Goal: Information Seeking & Learning: Learn about a topic

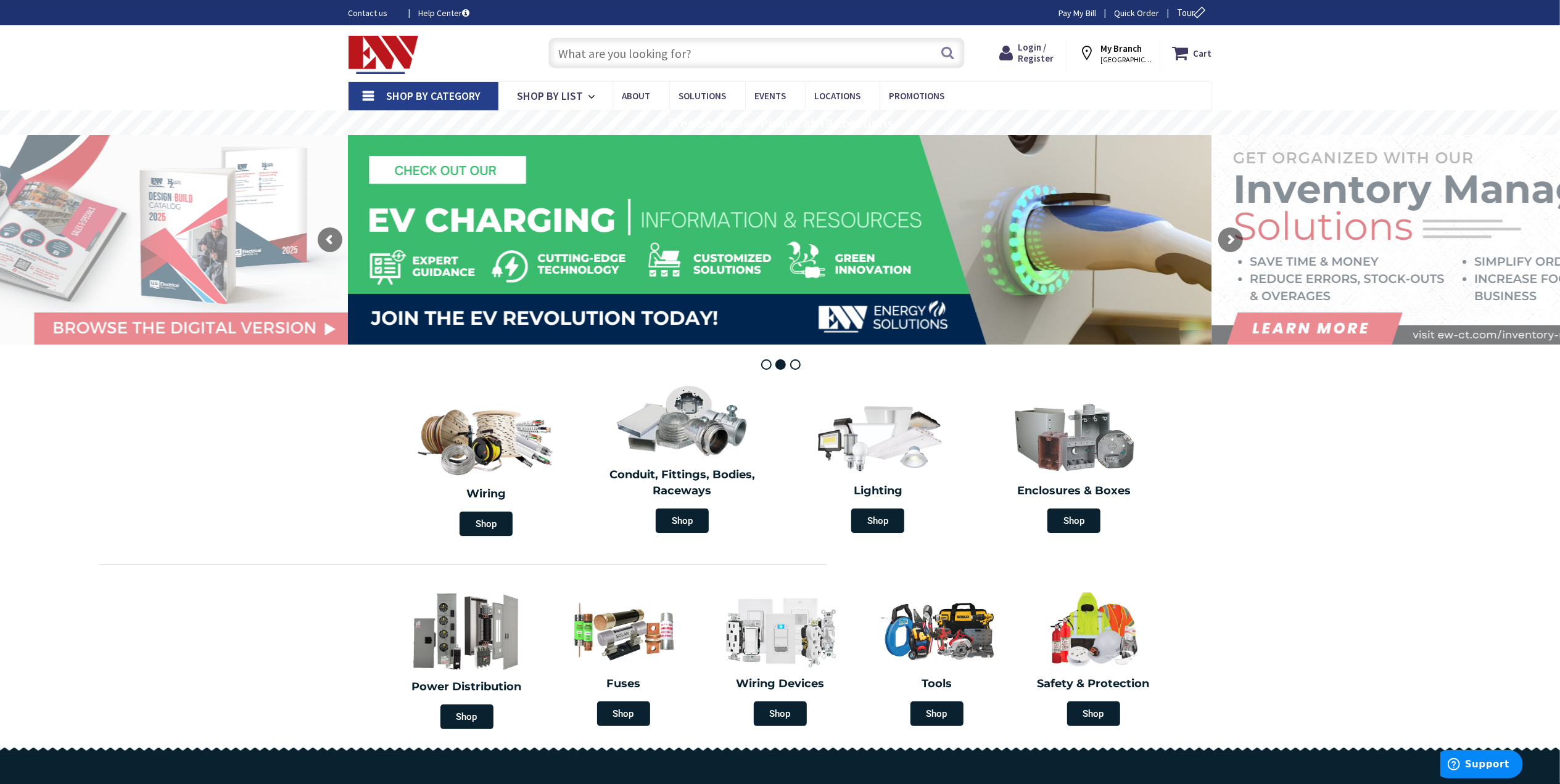
click at [635, 56] on input "text" at bounding box center [756, 53] width 417 height 31
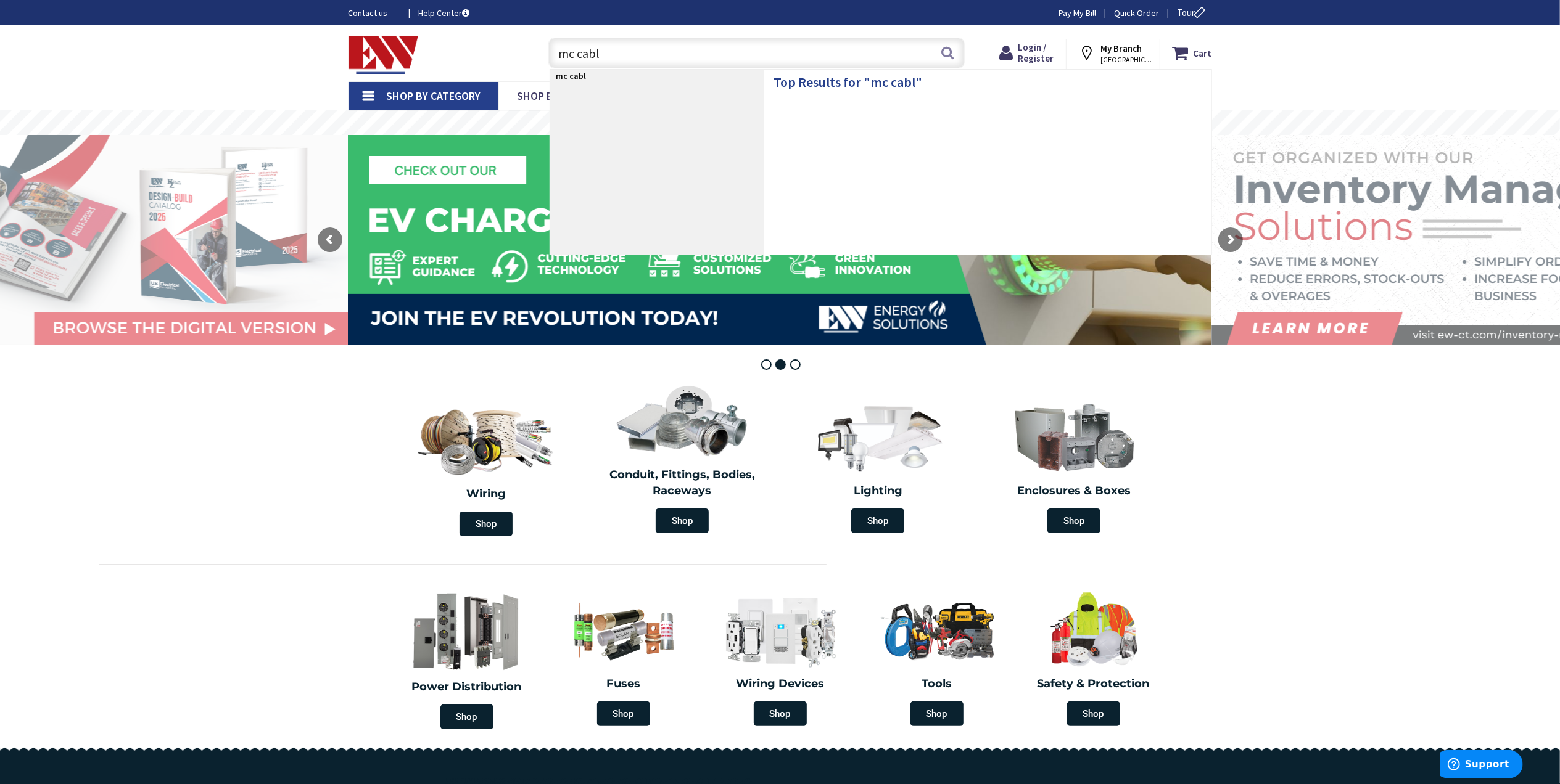
type input "mc cable"
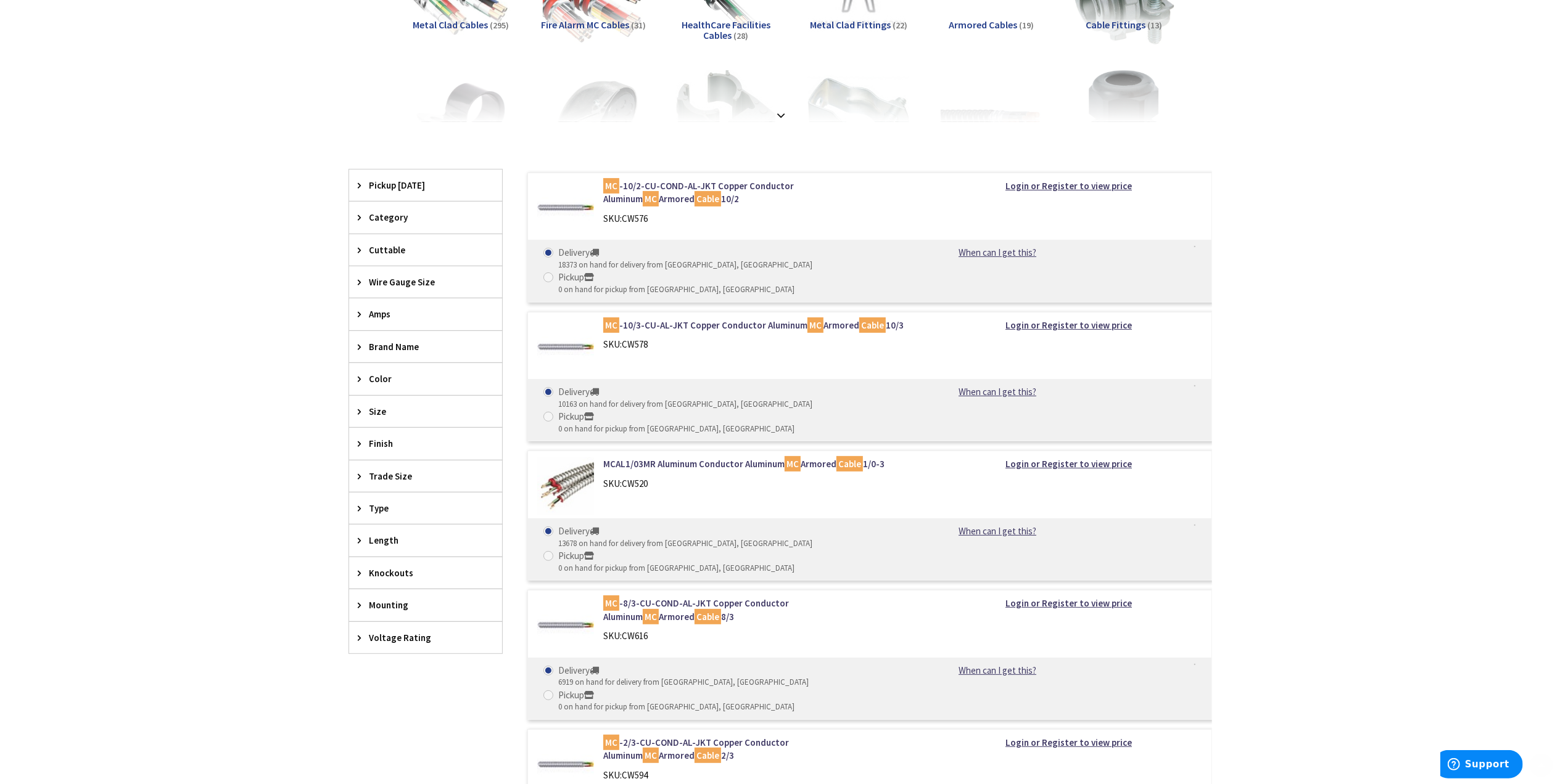
scroll to position [328, 0]
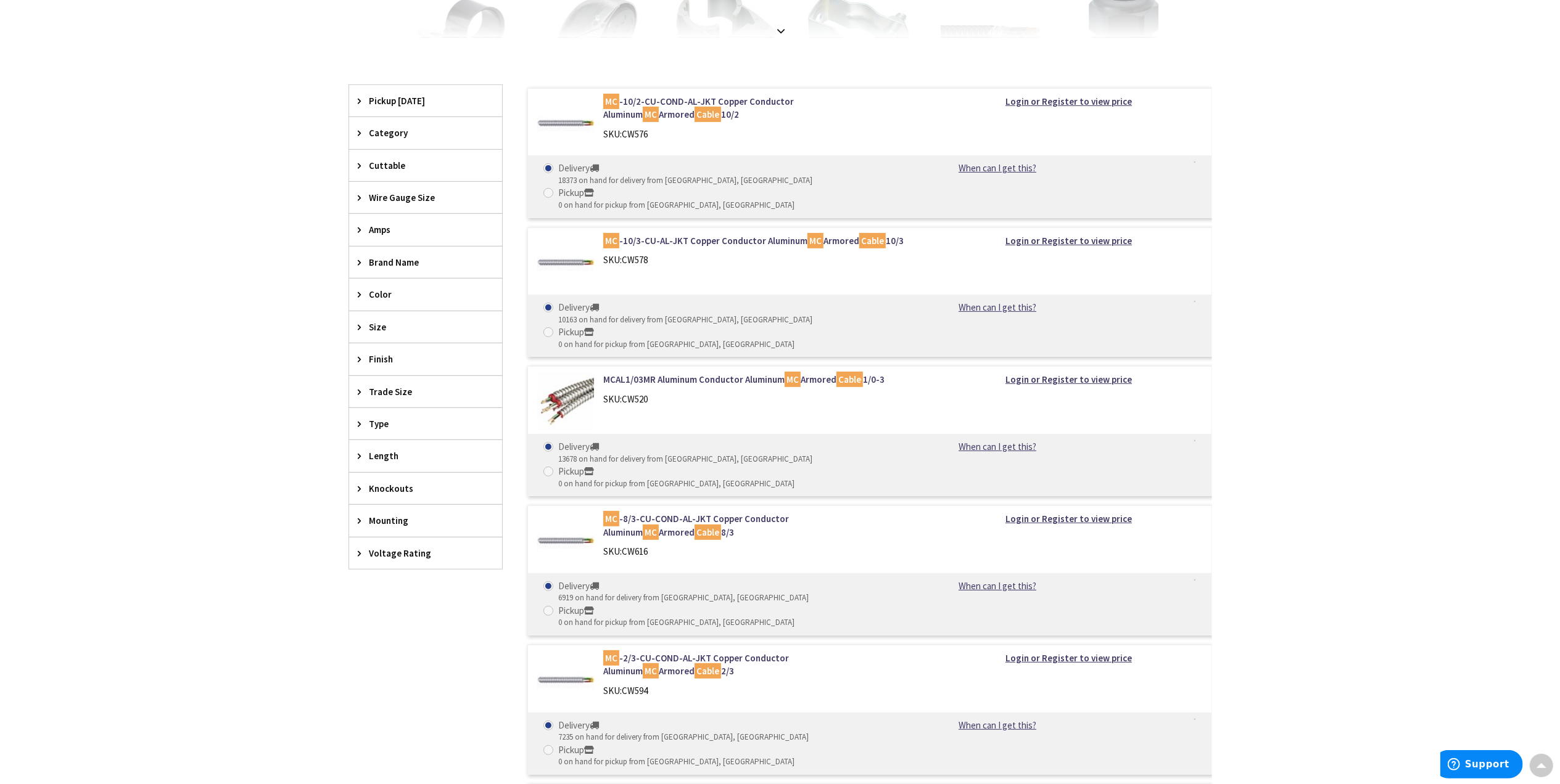
click at [360, 558] on icon at bounding box center [362, 553] width 9 height 9
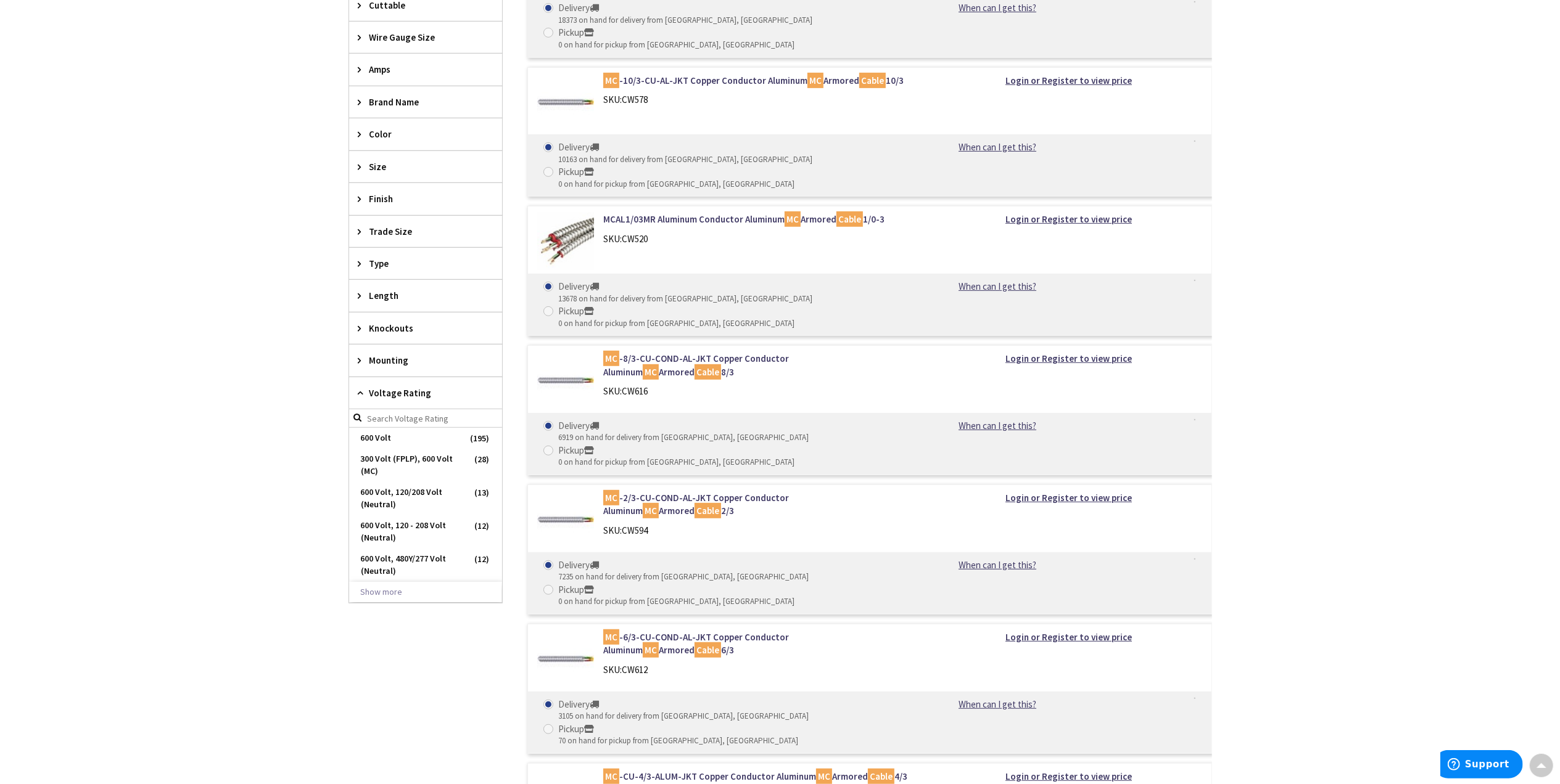
scroll to position [493, 0]
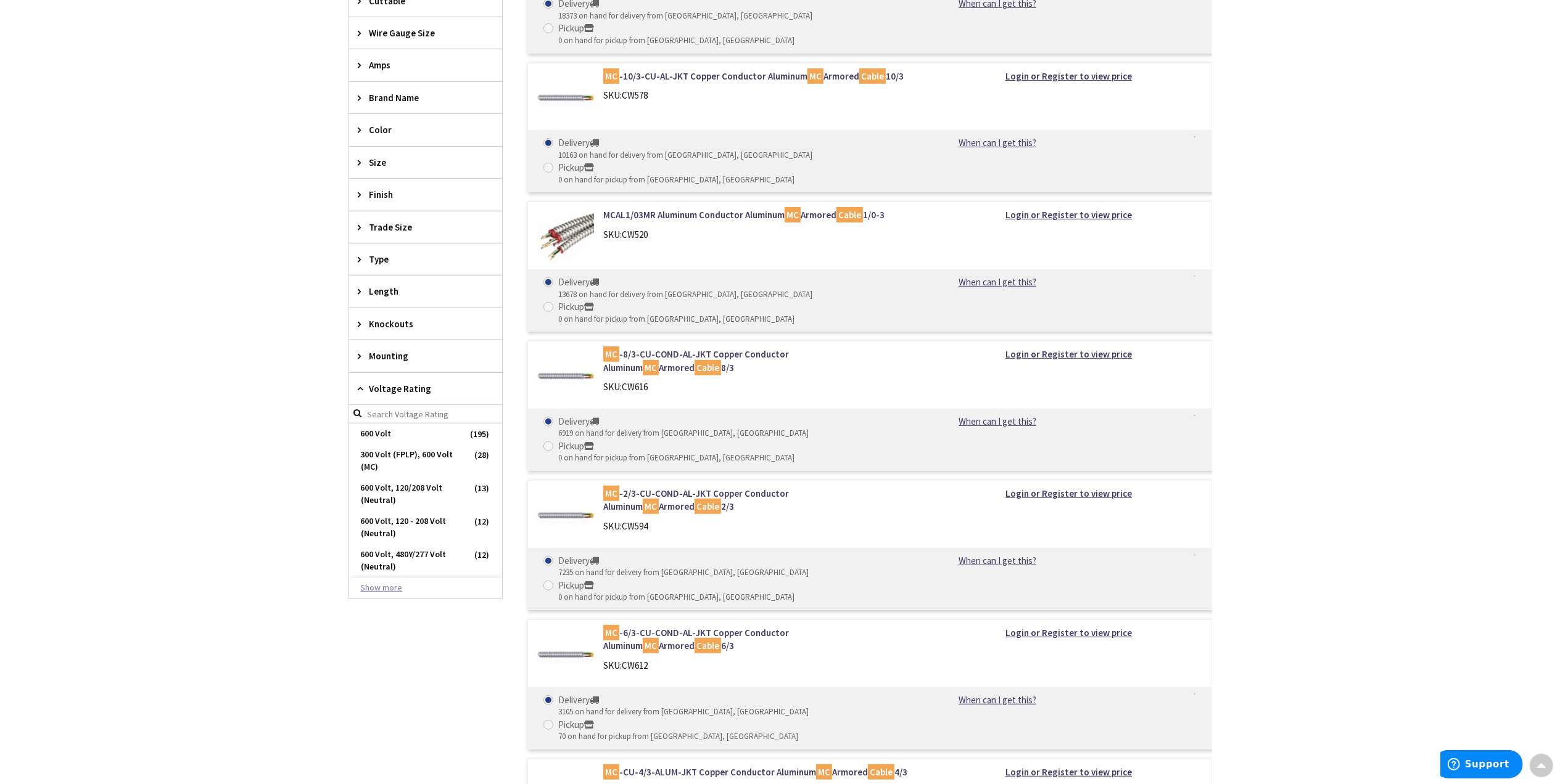
click at [379, 593] on button "Show more" at bounding box center [426, 588] width 153 height 21
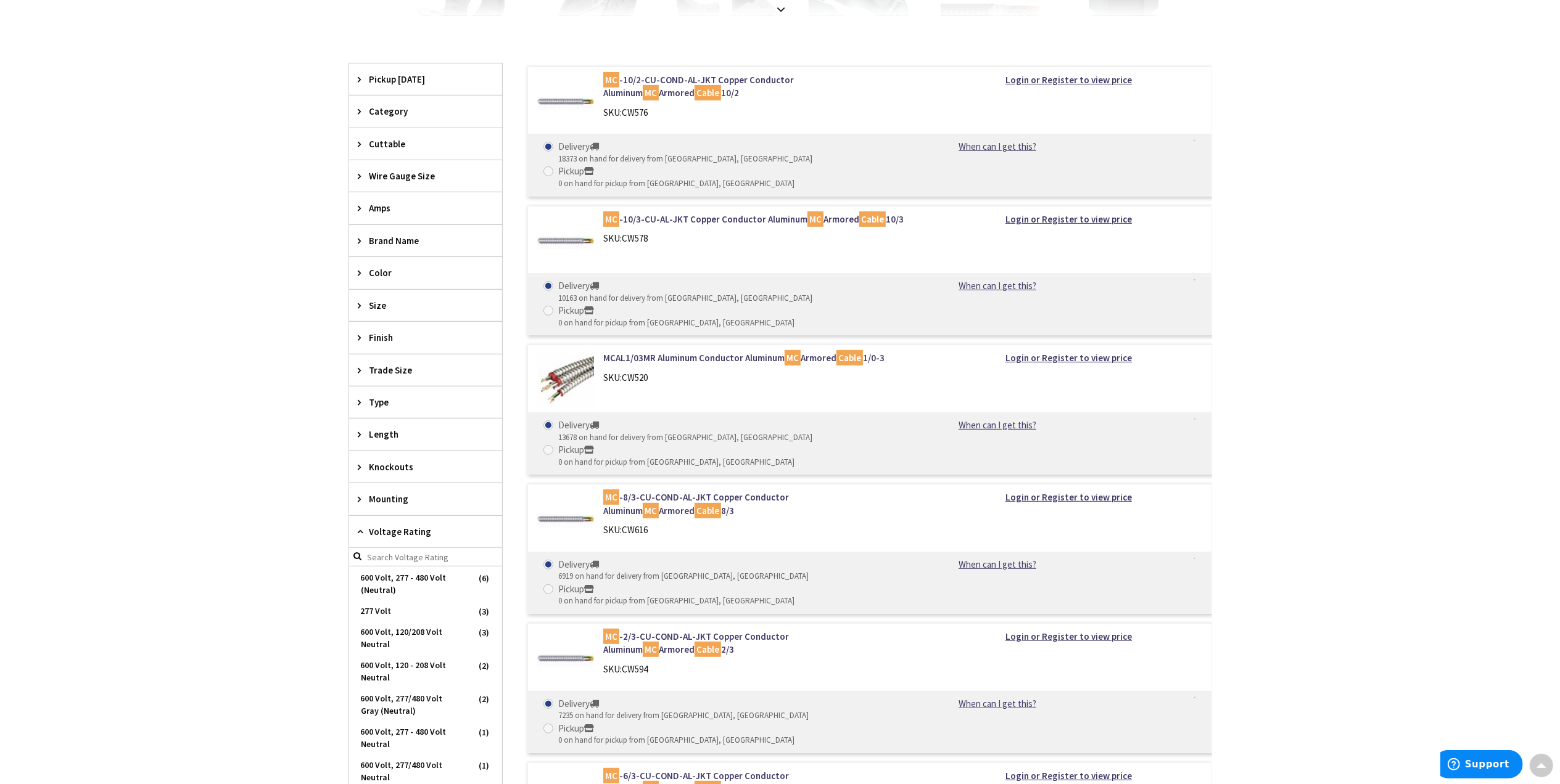
scroll to position [328, 0]
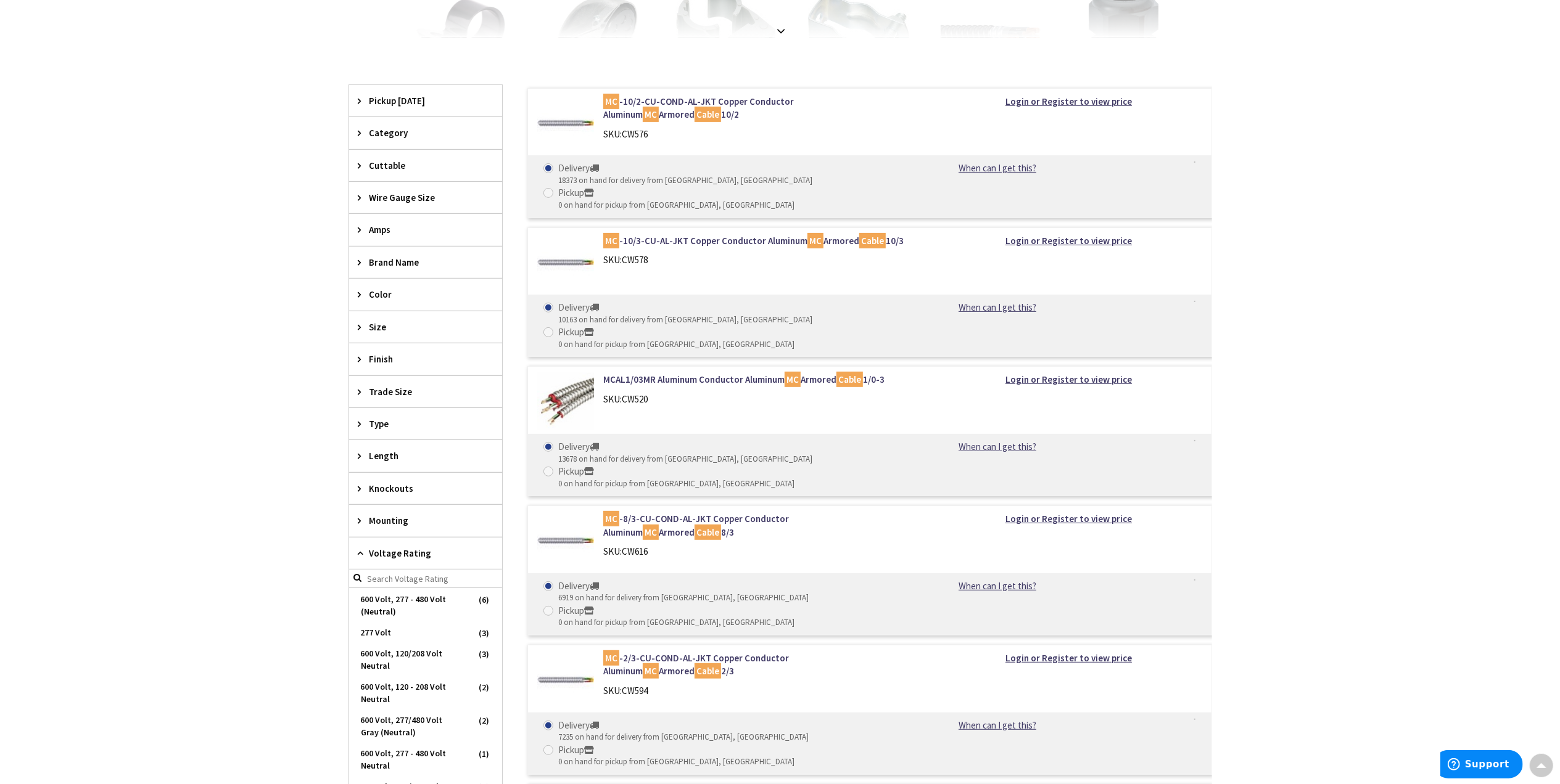
click at [355, 200] on div "Wire Gauge Size" at bounding box center [426, 198] width 153 height 32
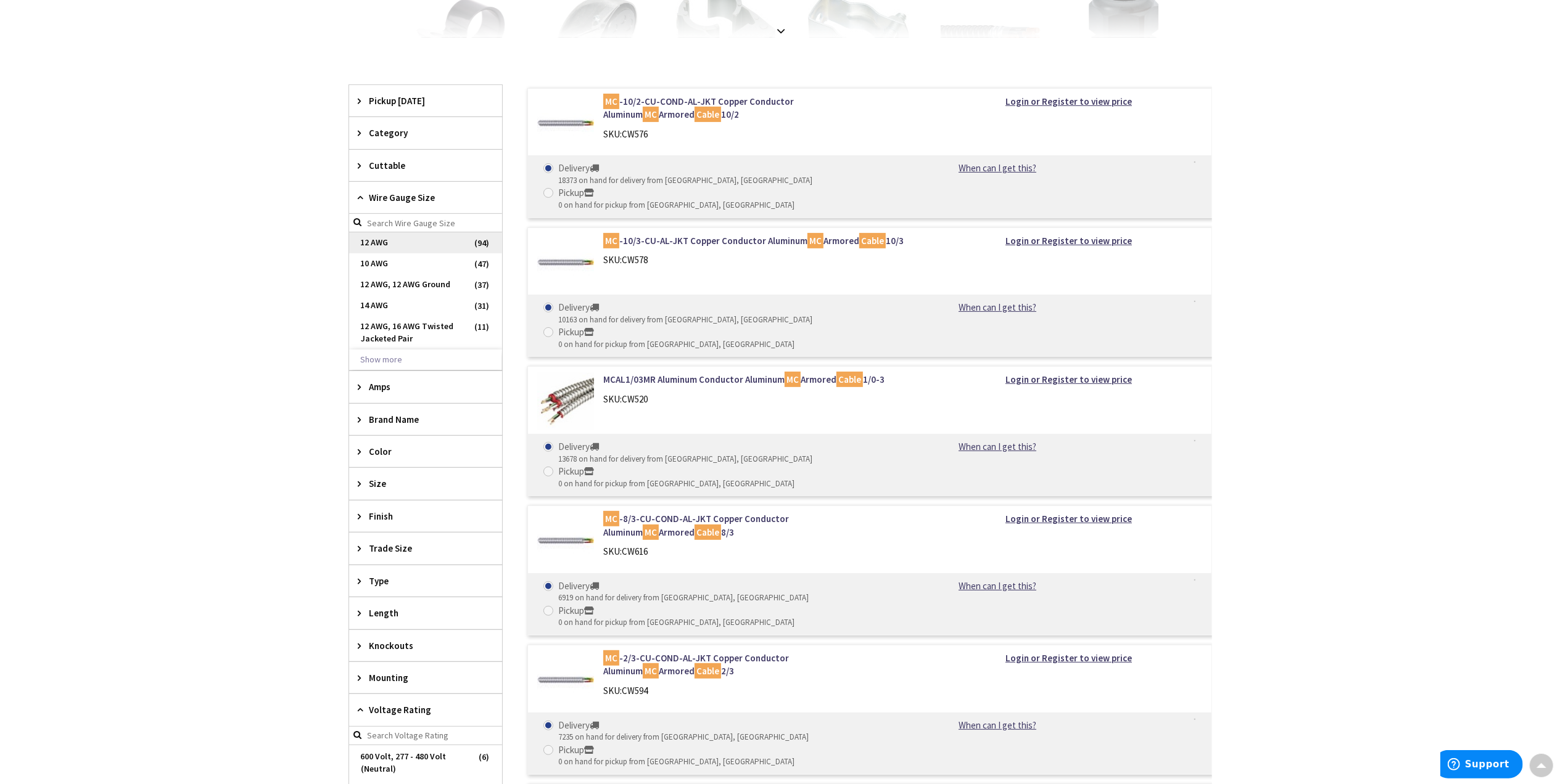
click at [402, 240] on span "12 AWG" at bounding box center [426, 243] width 153 height 21
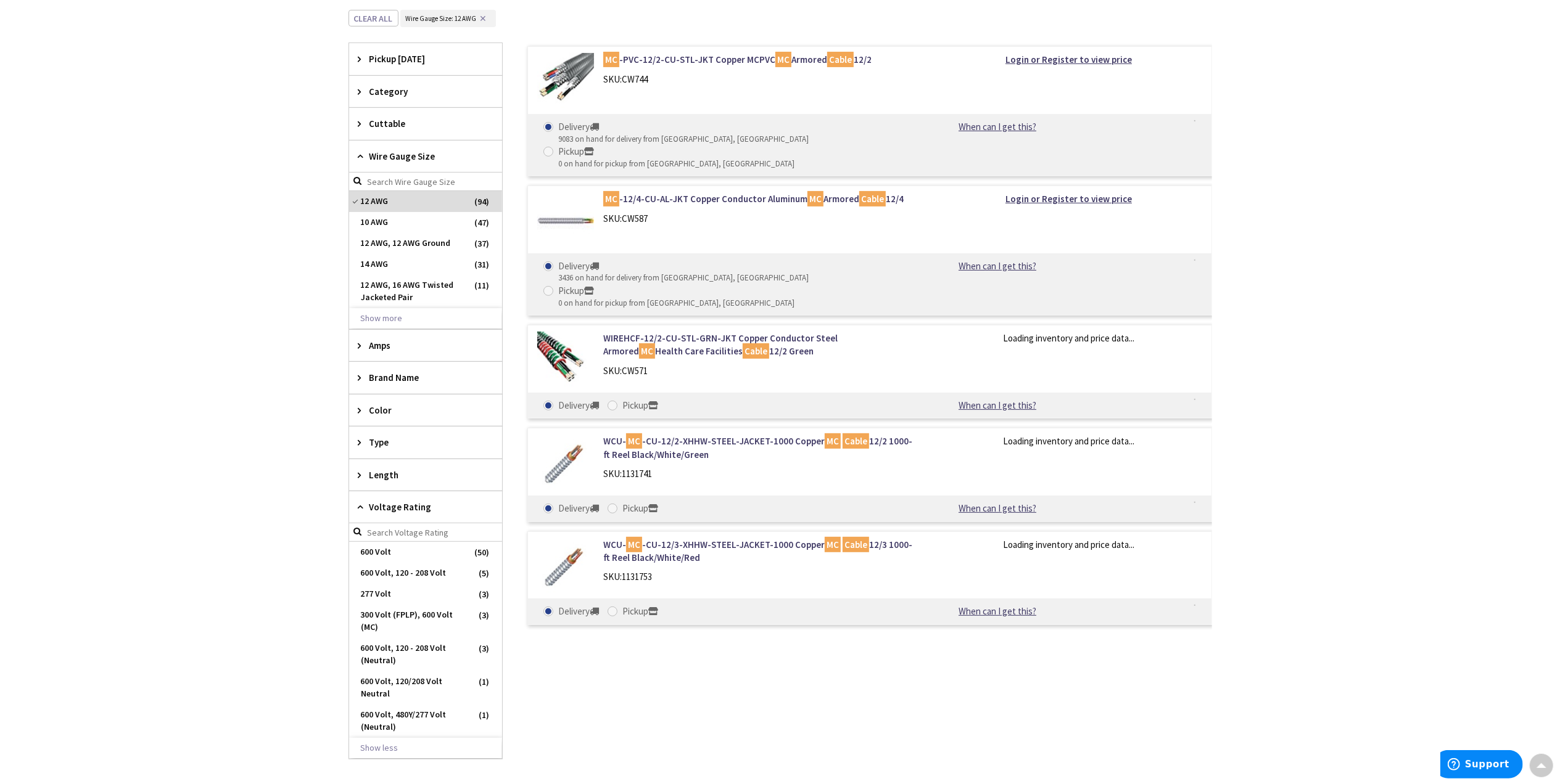
scroll to position [0, 0]
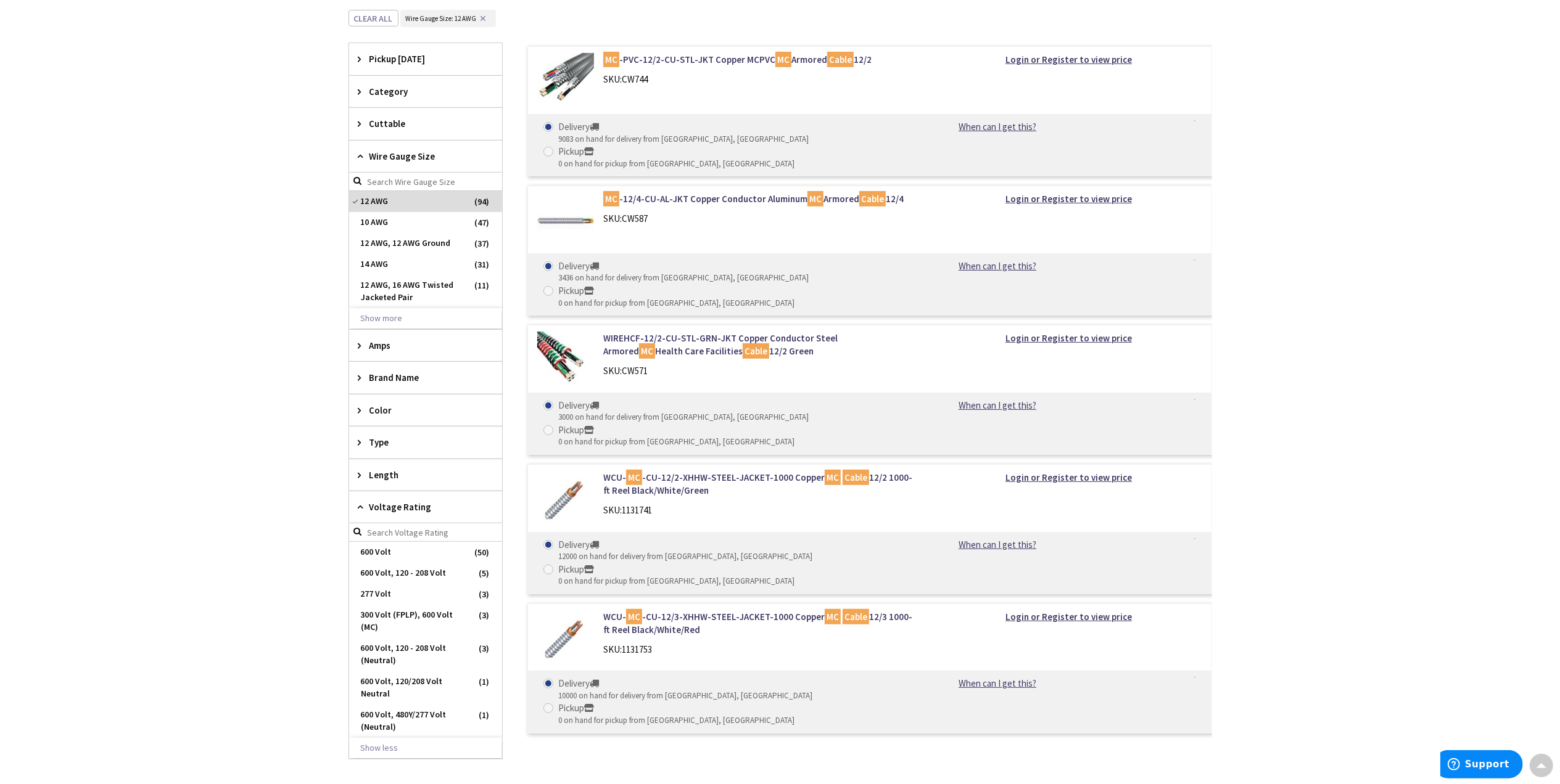
click at [357, 447] on div "Type" at bounding box center [426, 443] width 153 height 32
click at [397, 593] on button "Show more" at bounding box center [426, 593] width 153 height 21
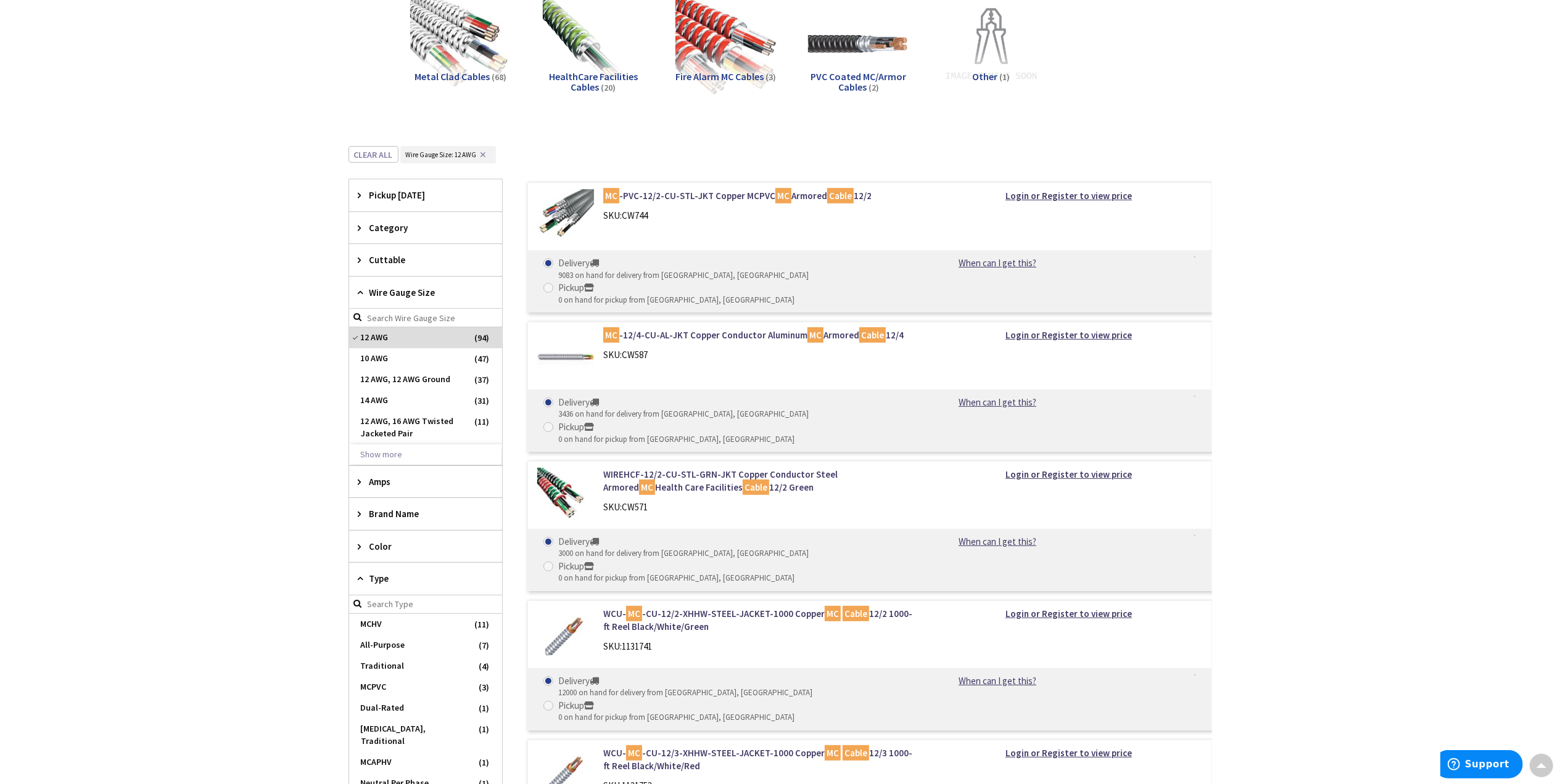
scroll to position [164, 0]
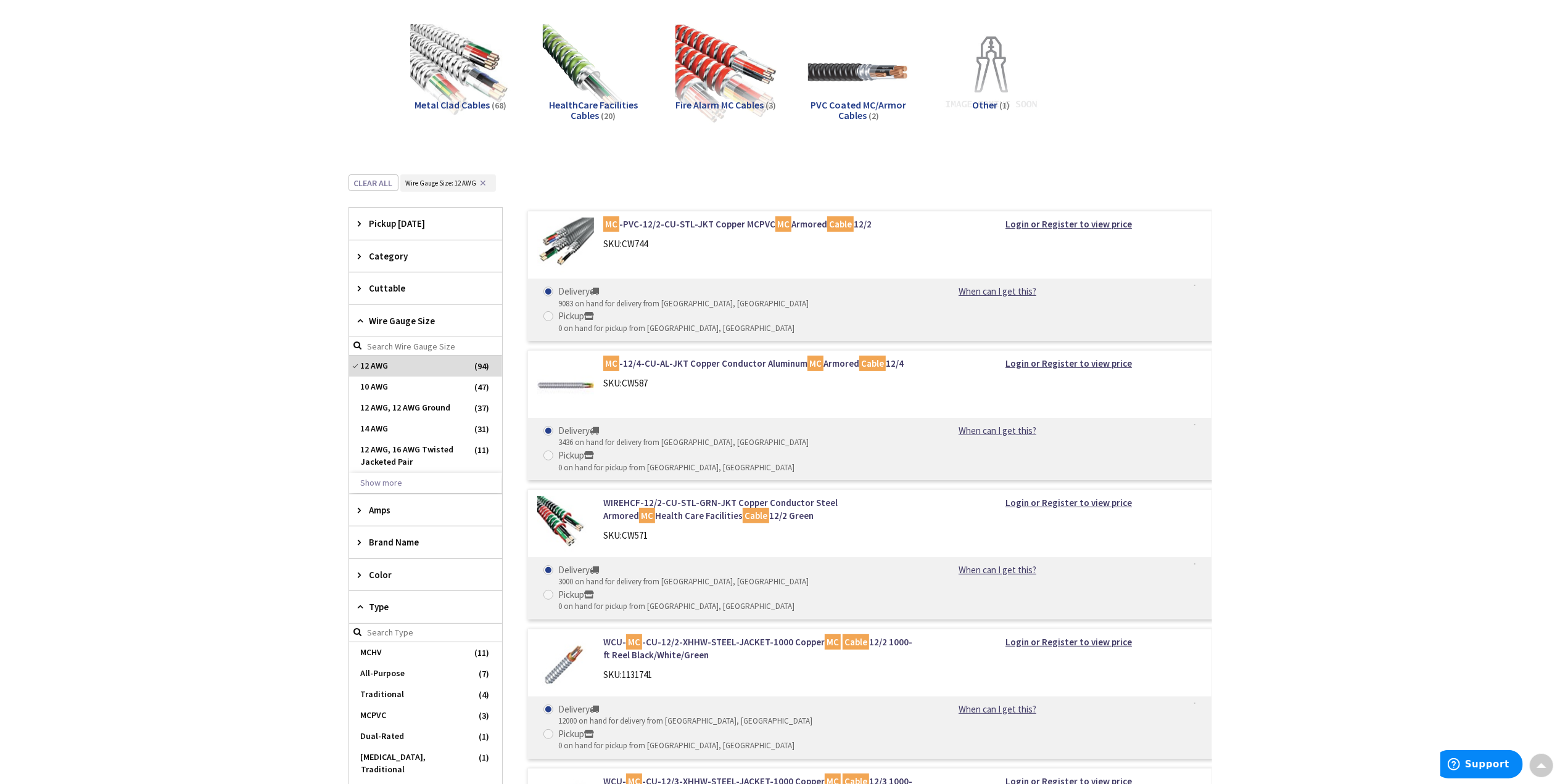
click at [356, 257] on div "Category" at bounding box center [426, 256] width 153 height 32
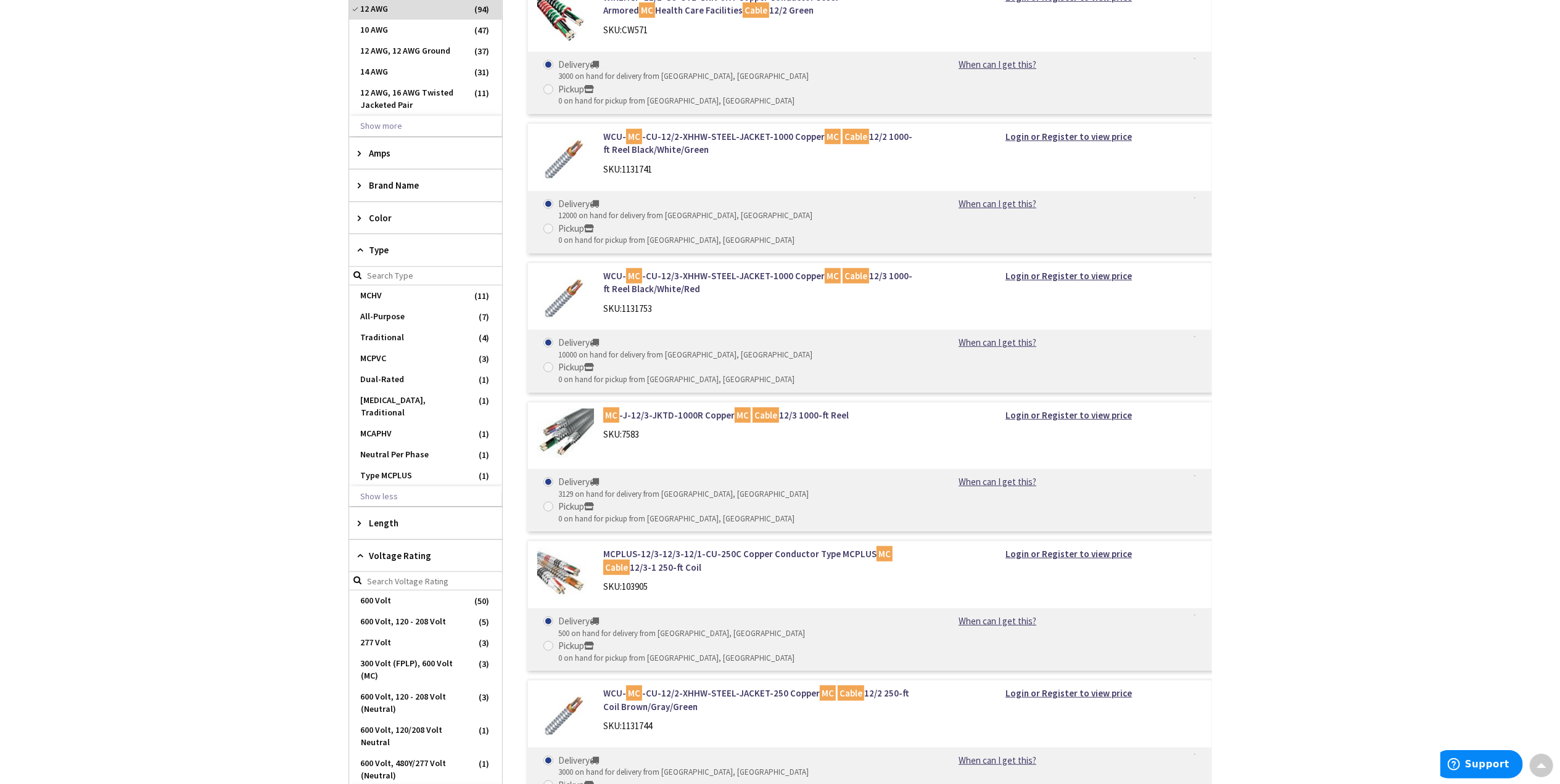
scroll to position [657, 0]
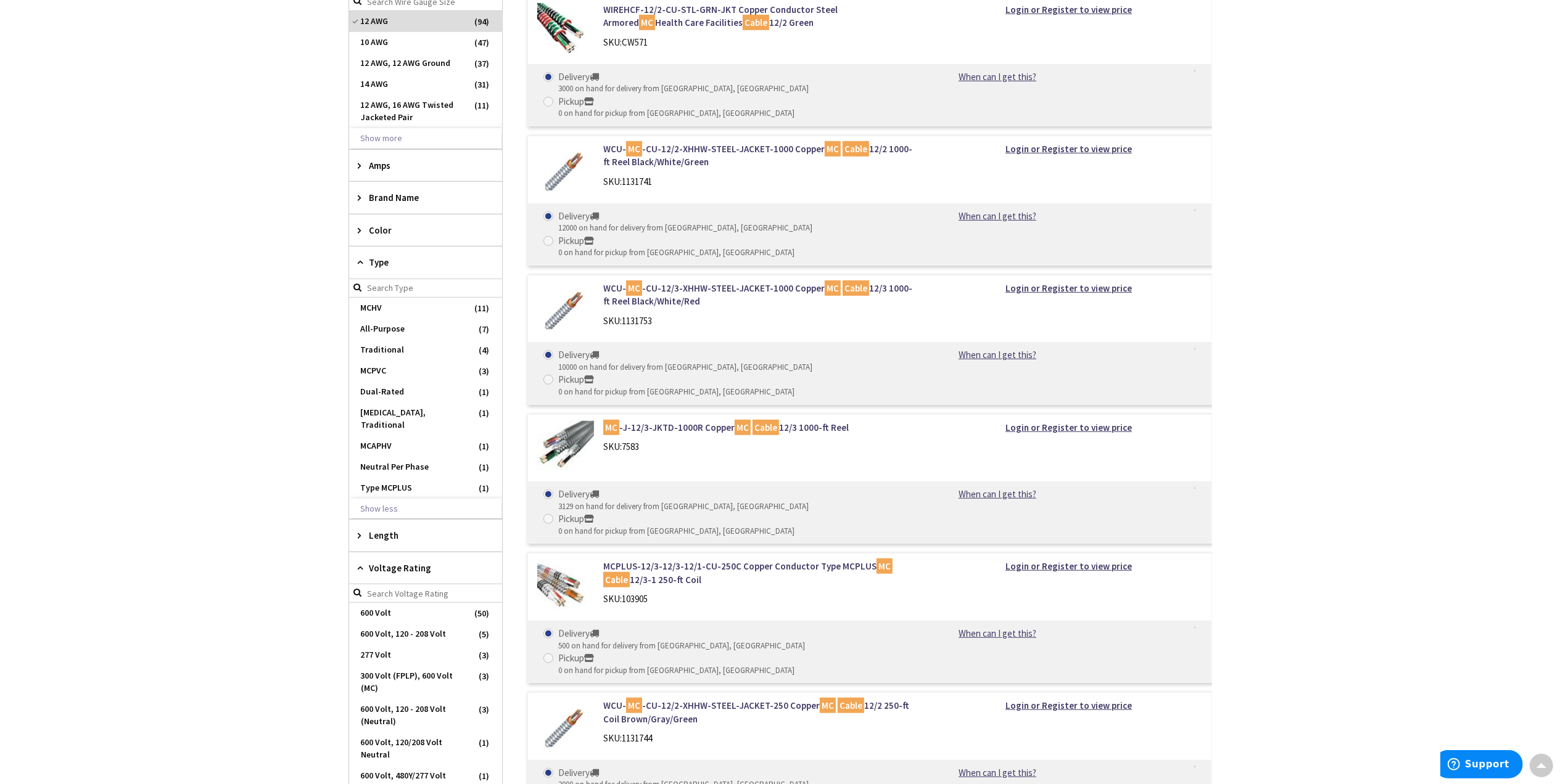
click at [356, 233] on div "Color" at bounding box center [426, 231] width 153 height 32
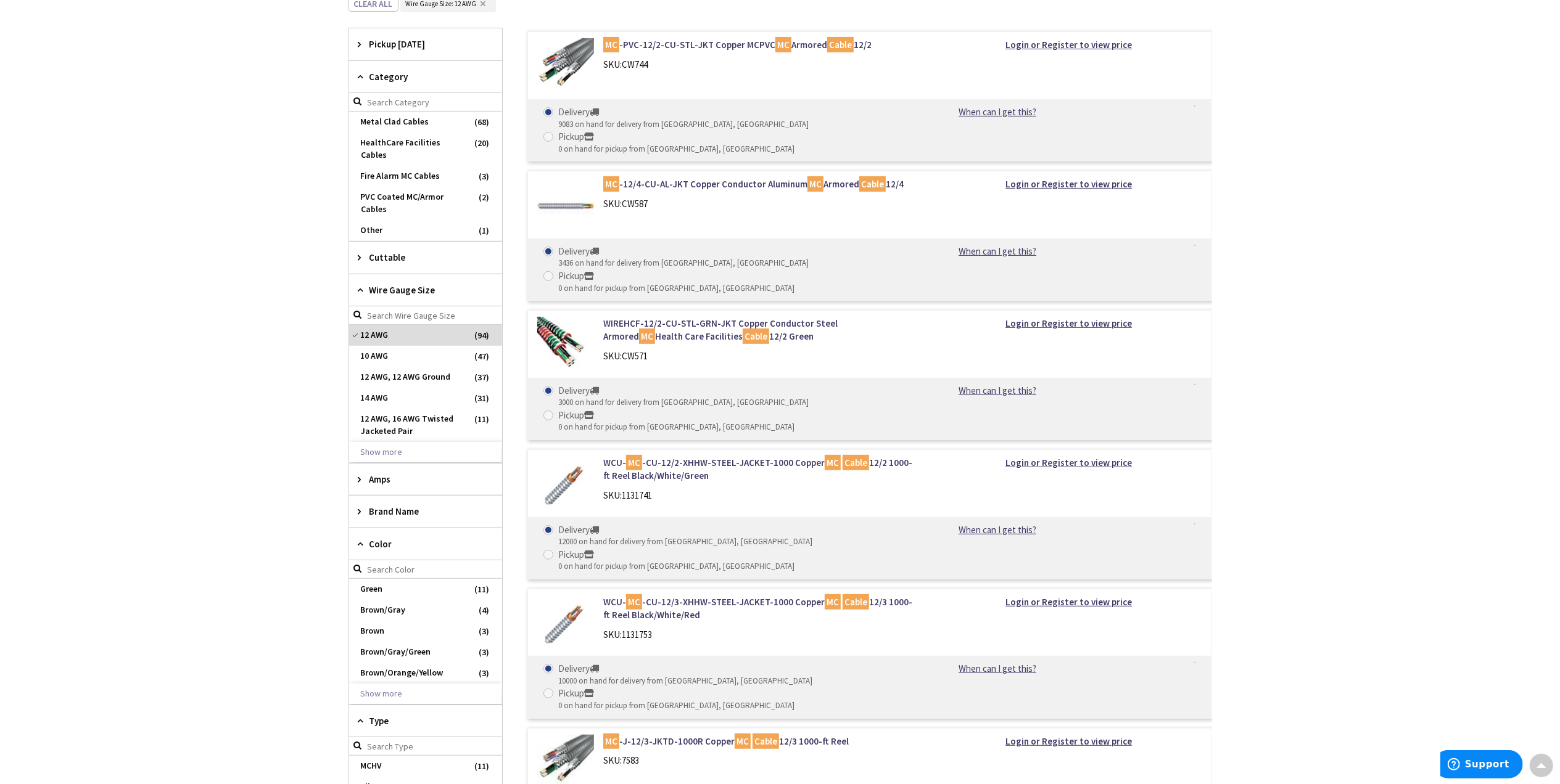
scroll to position [328, 0]
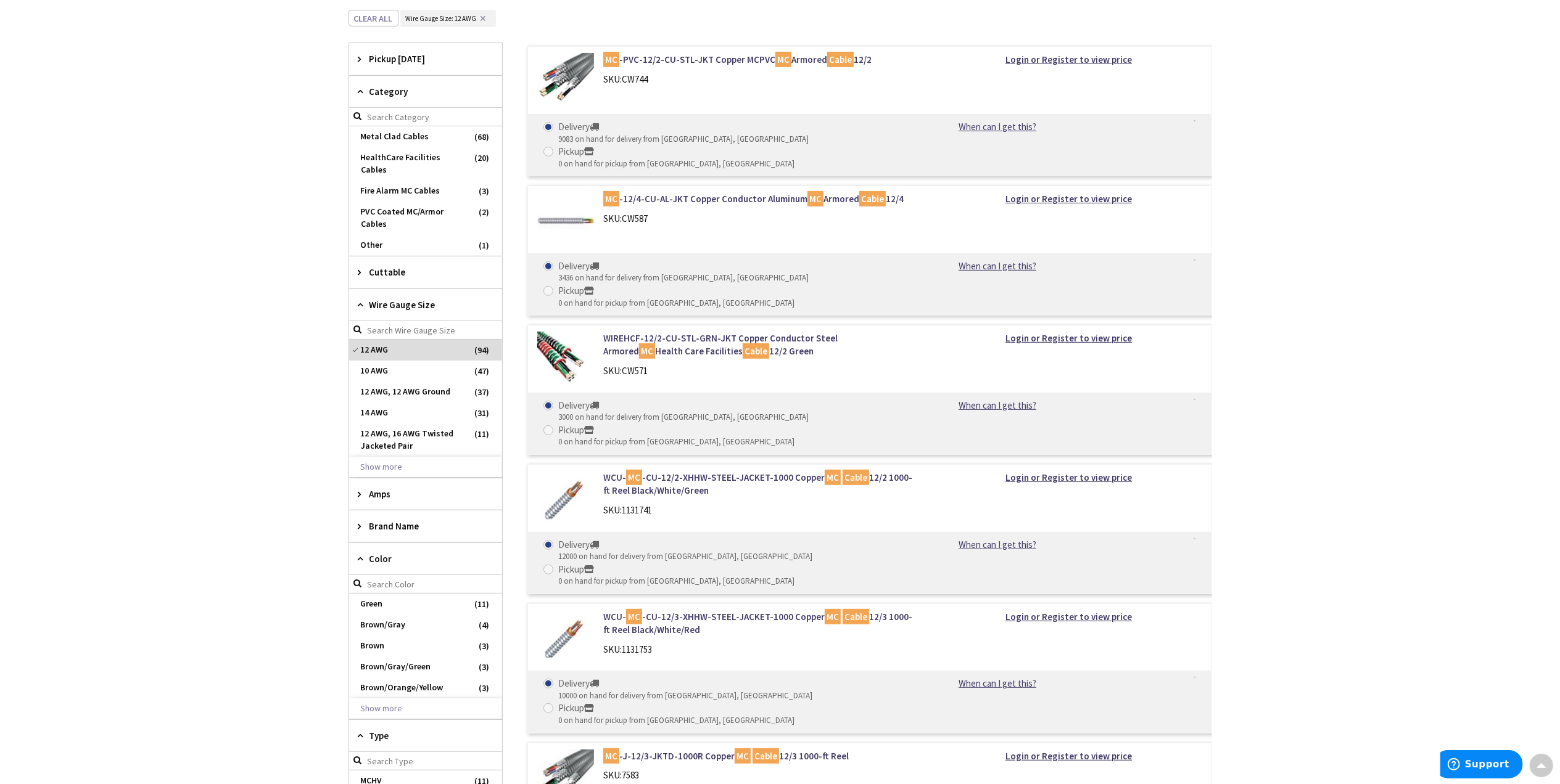
click at [356, 275] on div "Cuttable" at bounding box center [426, 273] width 153 height 32
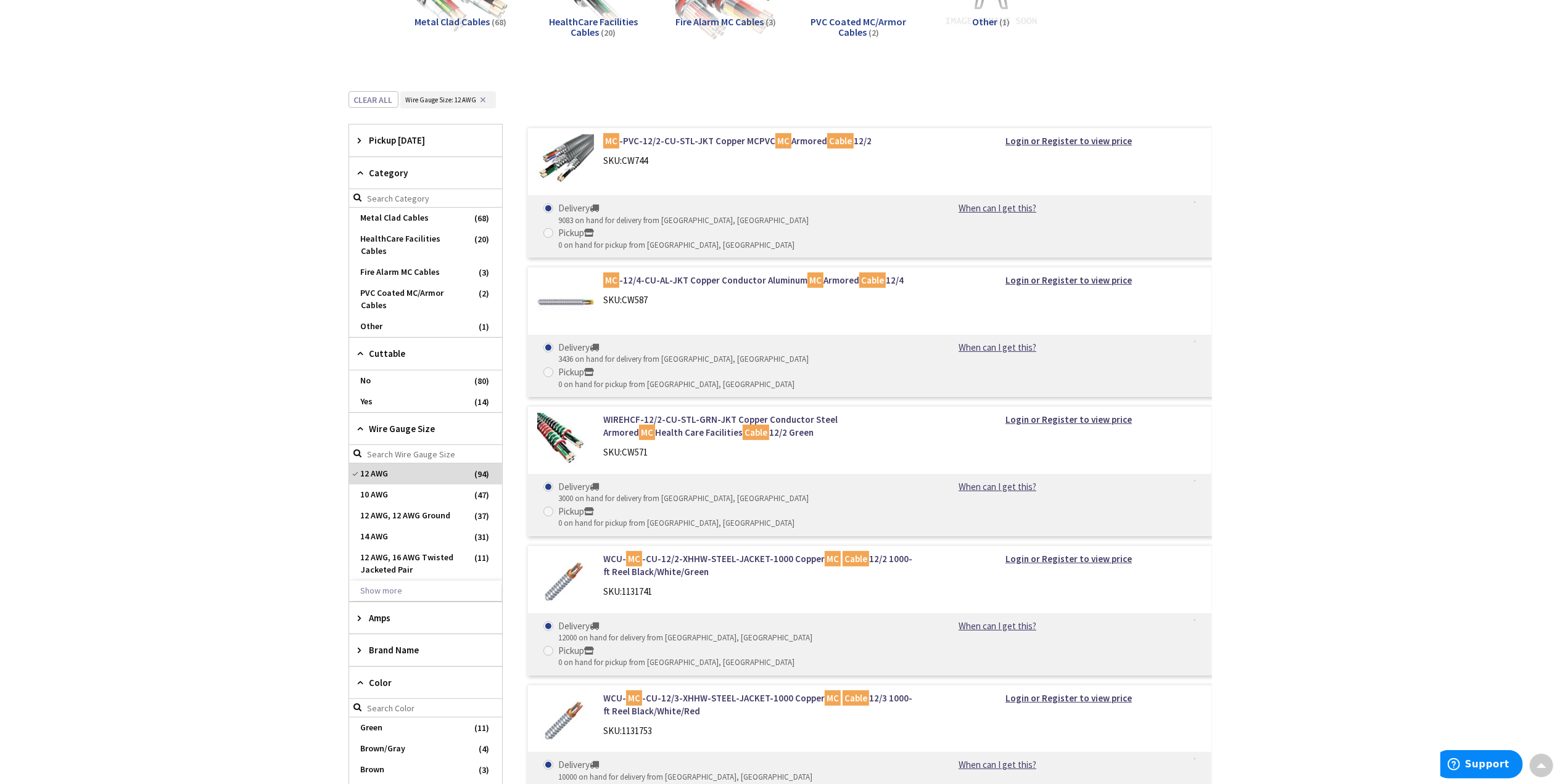
scroll to position [246, 0]
click at [443, 560] on span "12 AWG, 16 AWG Twisted Jacketed Pair" at bounding box center [426, 564] width 153 height 33
click at [393, 474] on span "12 AWG" at bounding box center [426, 474] width 153 height 21
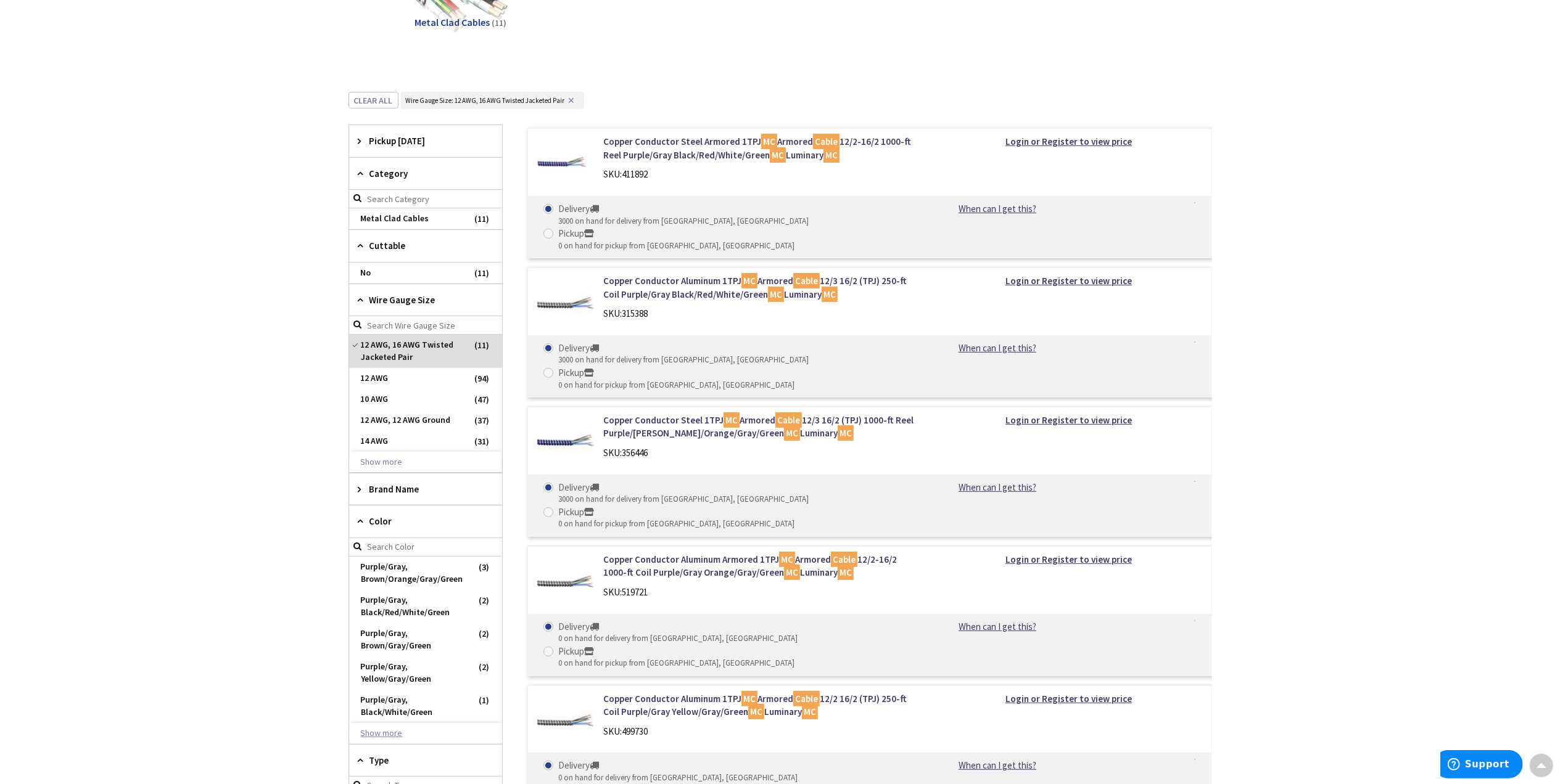
click at [387, 736] on button "Show more" at bounding box center [426, 734] width 153 height 21
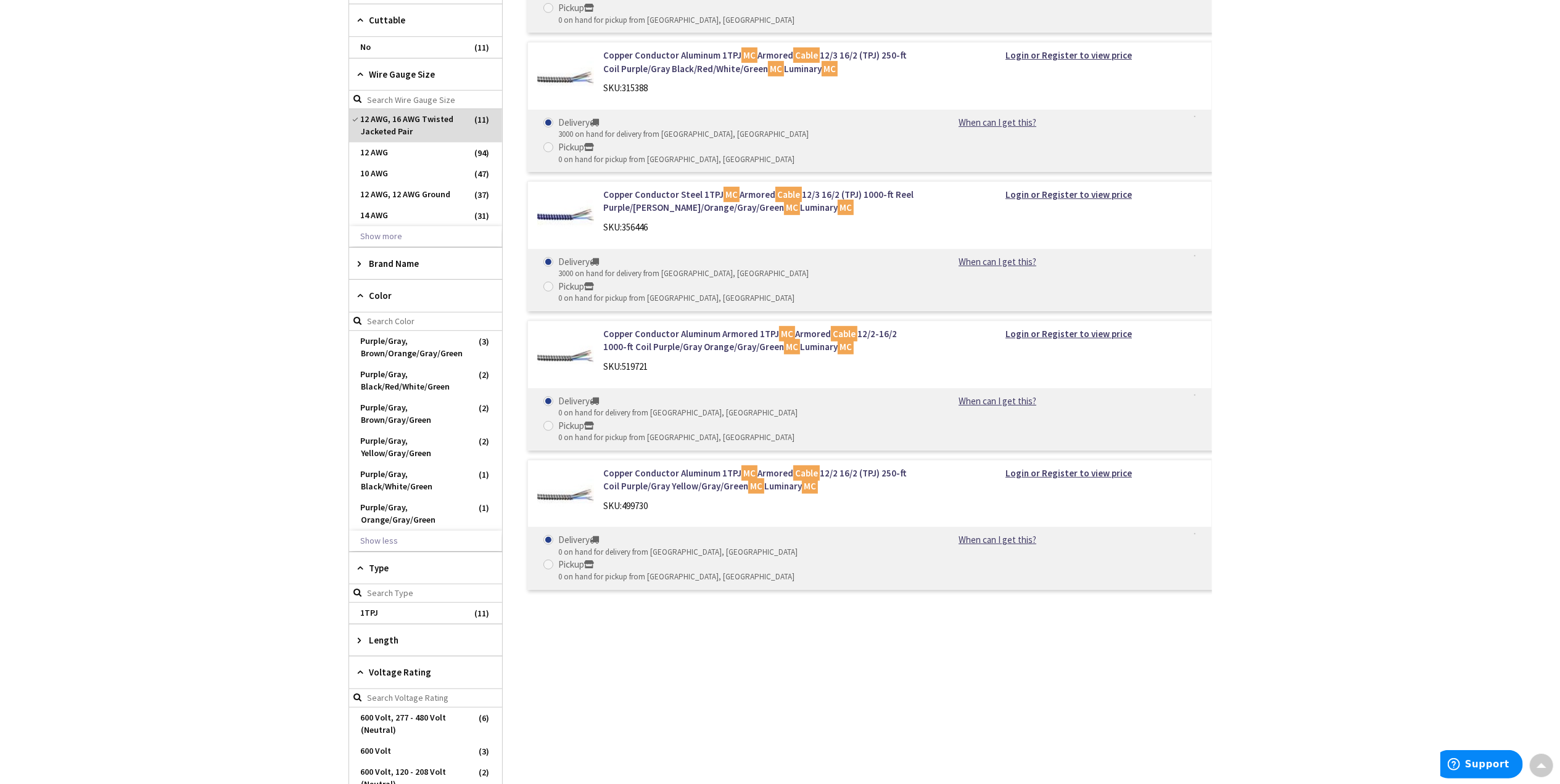
scroll to position [493, 0]
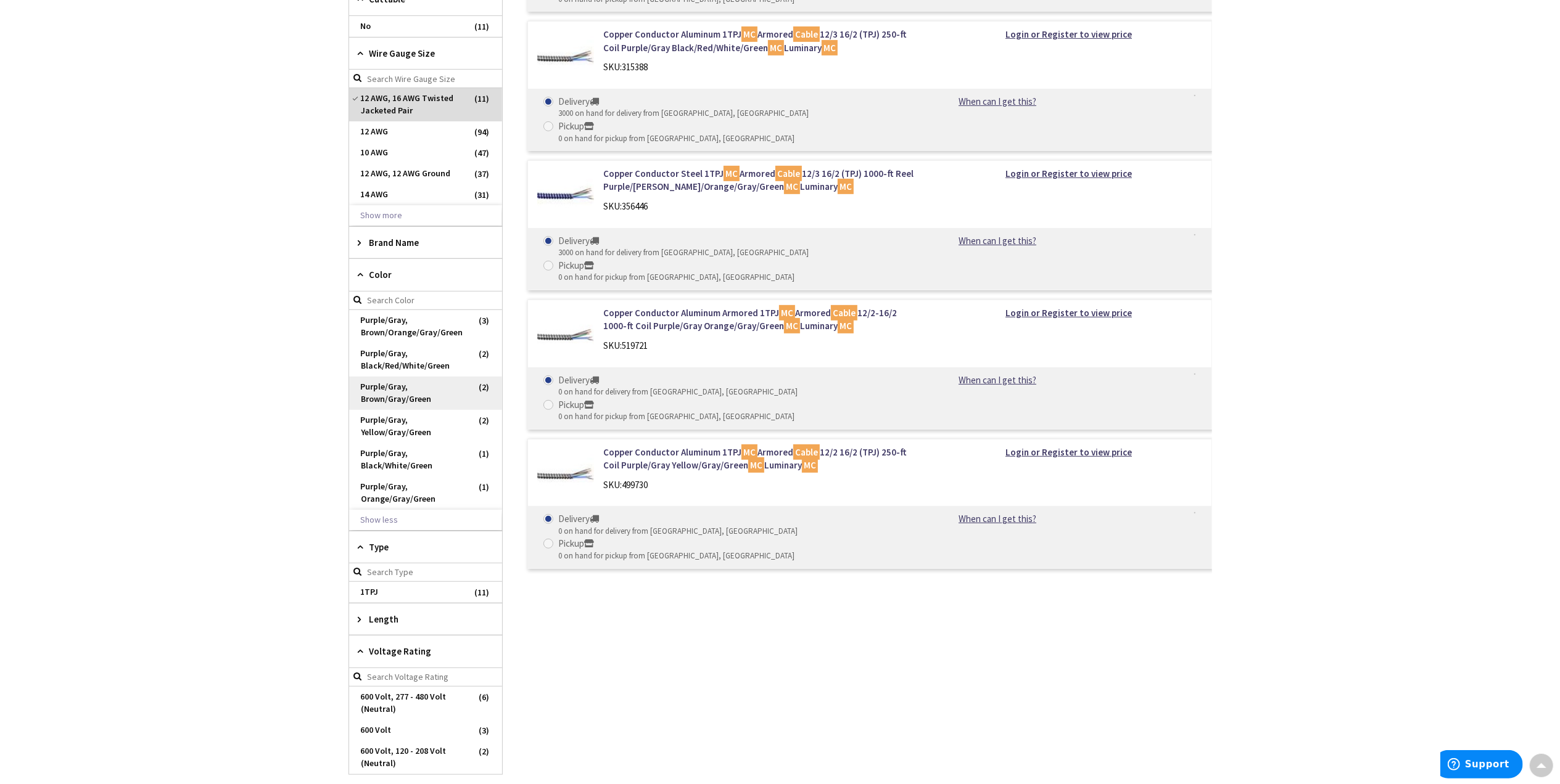
click at [421, 388] on span "Purple/Gray, Brown/Gray/Green" at bounding box center [426, 393] width 153 height 33
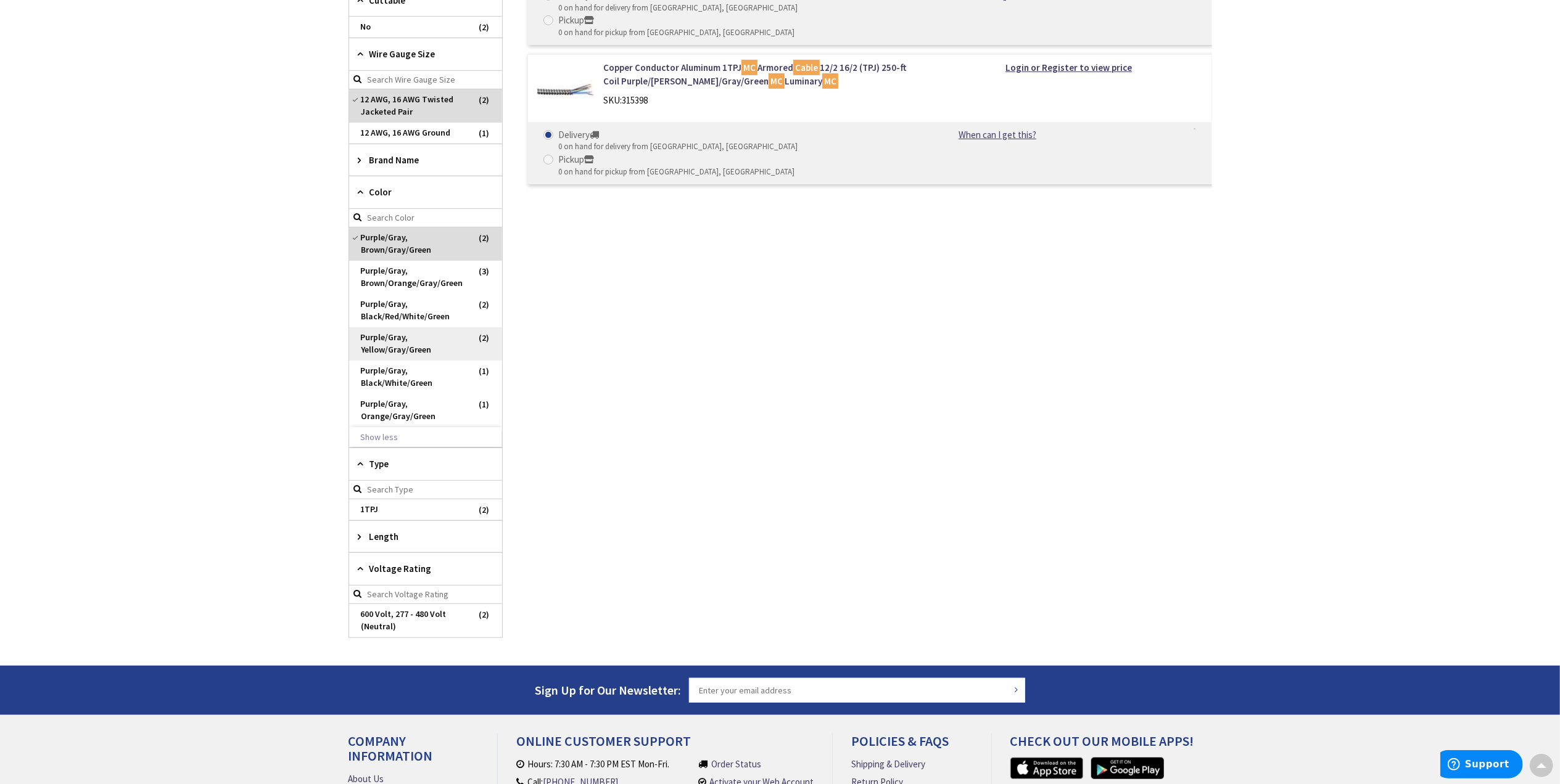
click at [430, 337] on span "Purple/Gray, Yellow/Gray/Green" at bounding box center [426, 344] width 153 height 33
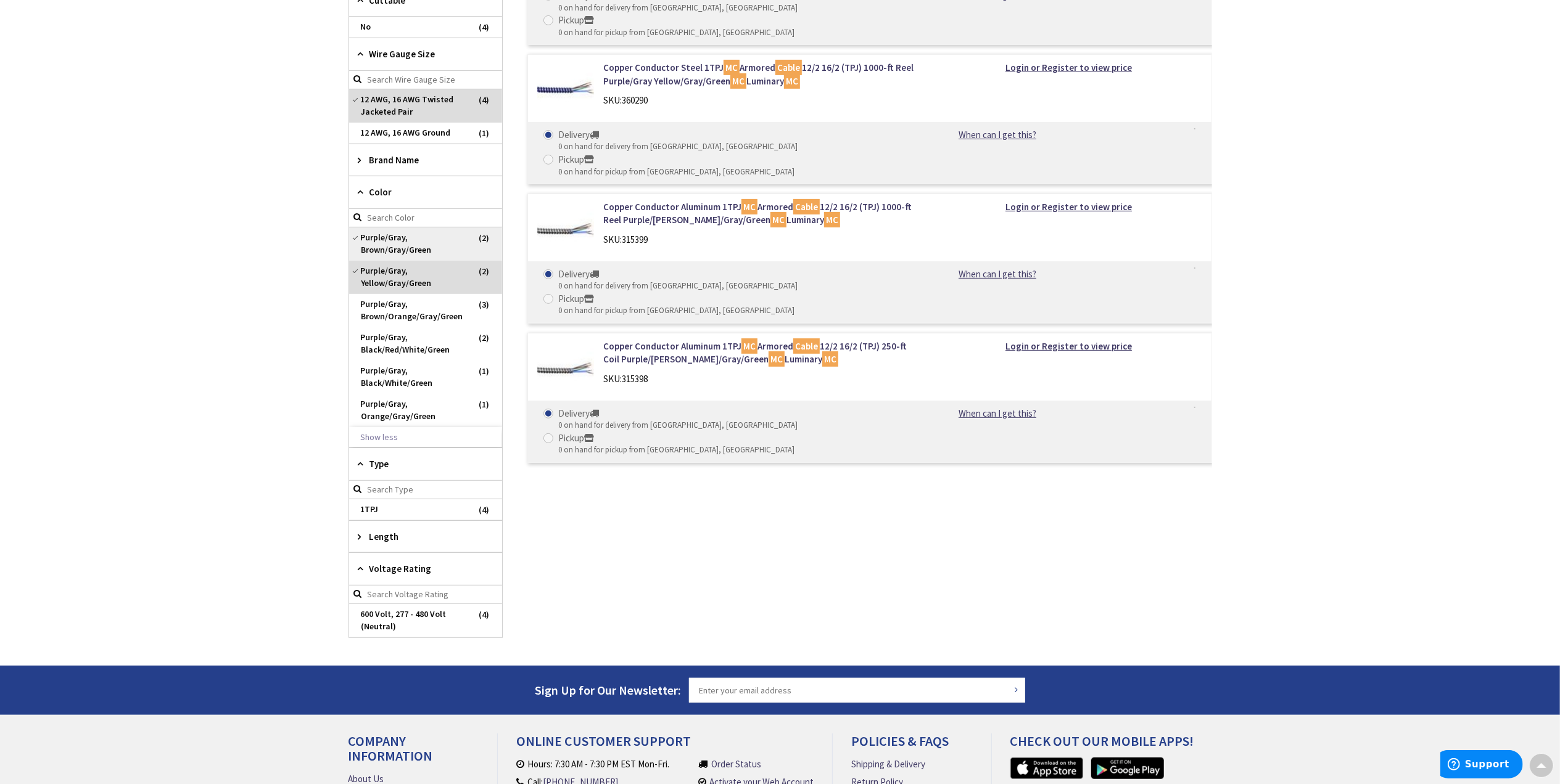
click at [422, 240] on span "Purple/Gray, Brown/Gray/Green" at bounding box center [426, 244] width 153 height 33
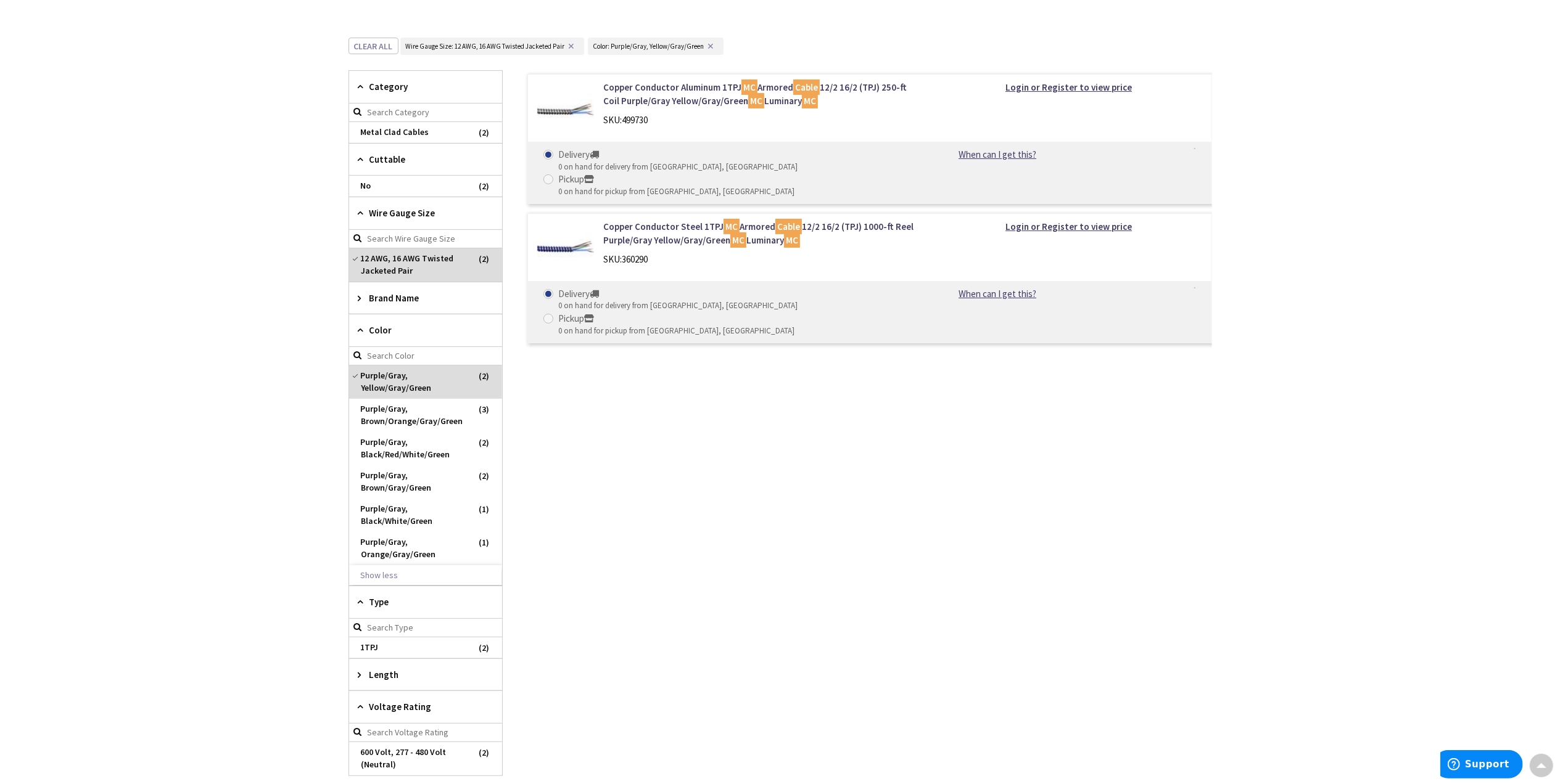
scroll to position [296, 0]
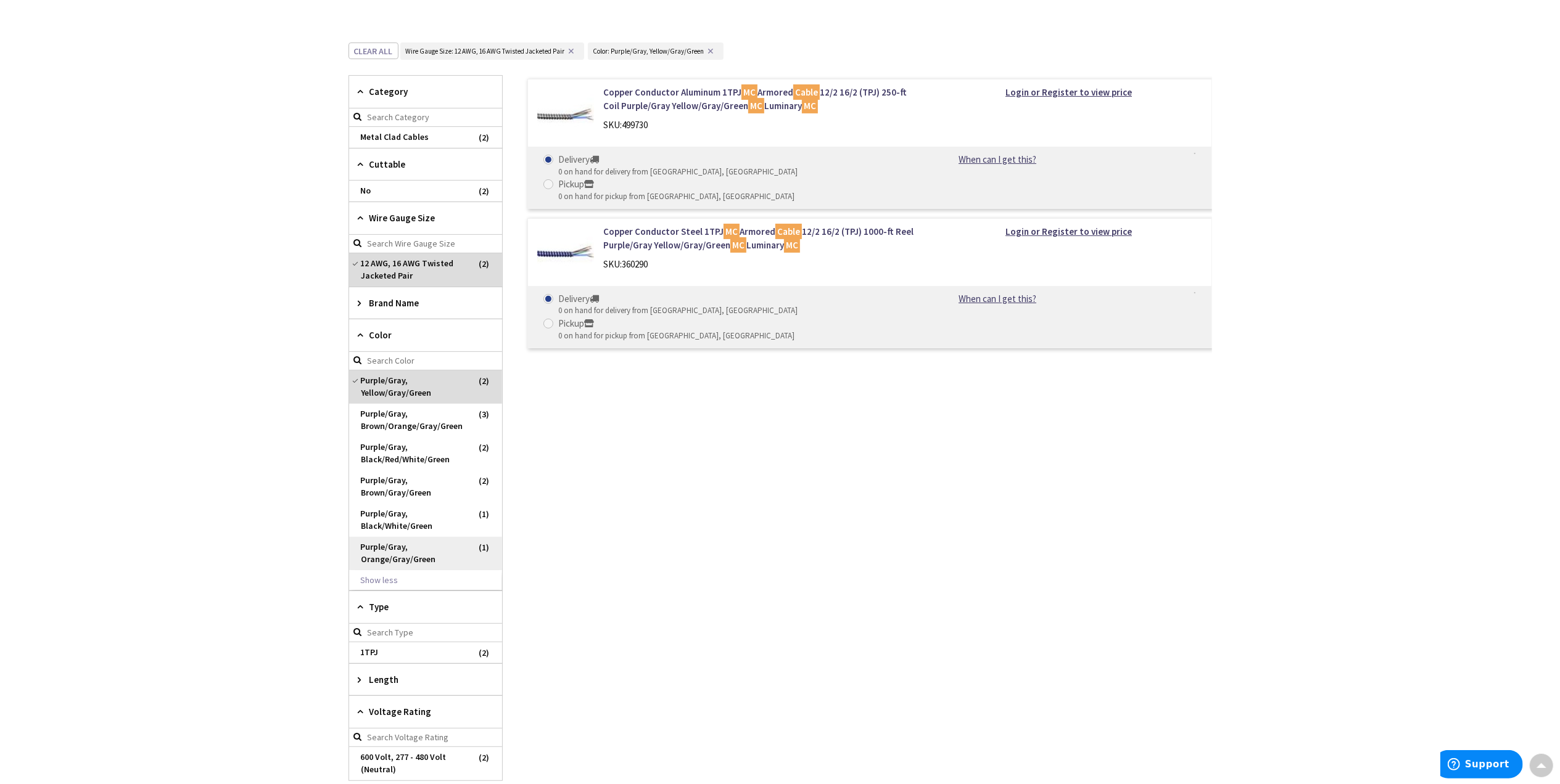
click at [406, 553] on span "Purple/Gray, Orange/Gray/Green" at bounding box center [426, 553] width 153 height 33
